Goal: Information Seeking & Learning: Learn about a topic

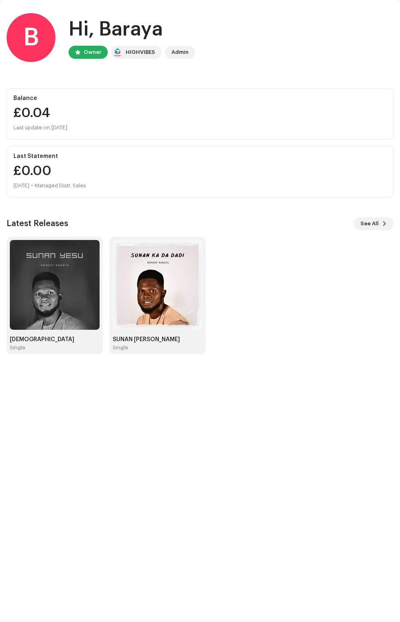
scroll to position [33, 0]
click at [49, 289] on img at bounding box center [55, 285] width 90 height 90
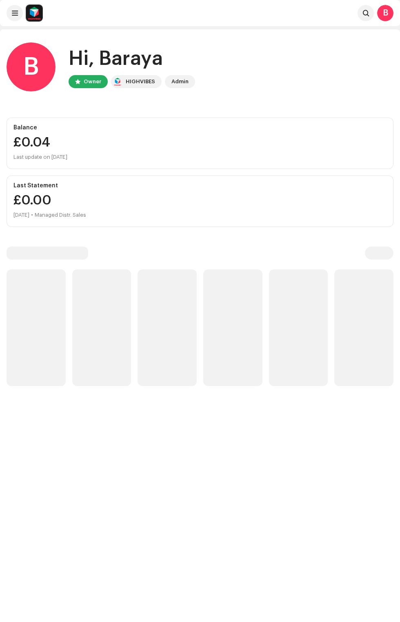
scroll to position [33, 0]
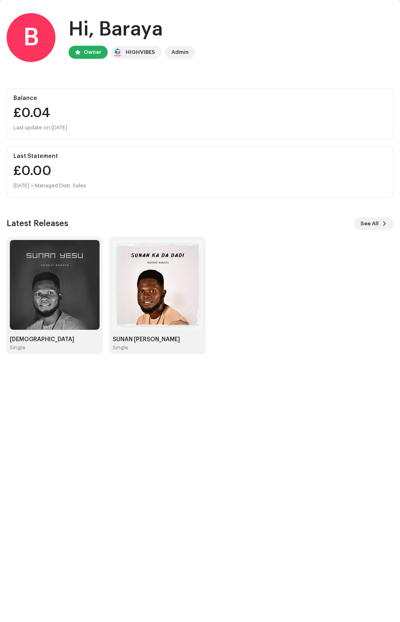
click at [160, 284] on img at bounding box center [158, 285] width 90 height 90
